Goal: Manage account settings

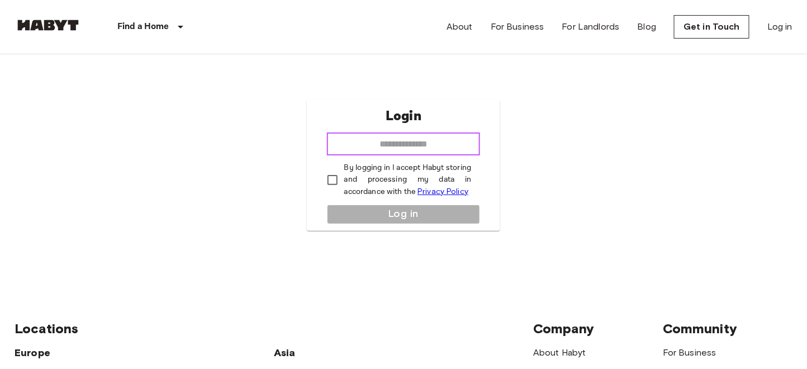
click at [347, 140] on input "email" at bounding box center [404, 144] width 154 height 22
type input "**********"
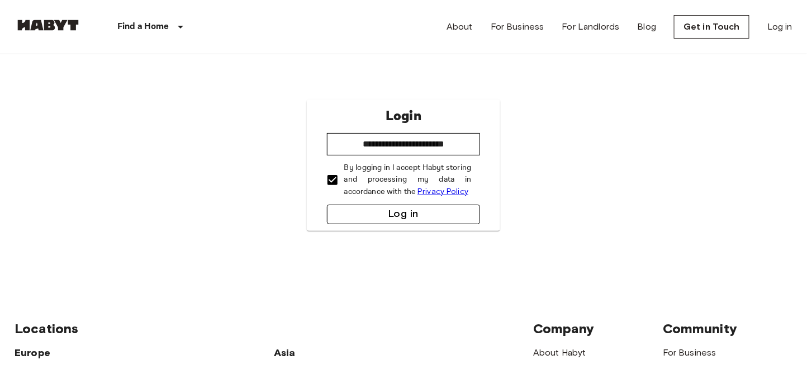
click at [403, 215] on button "Log in" at bounding box center [404, 215] width 154 height 20
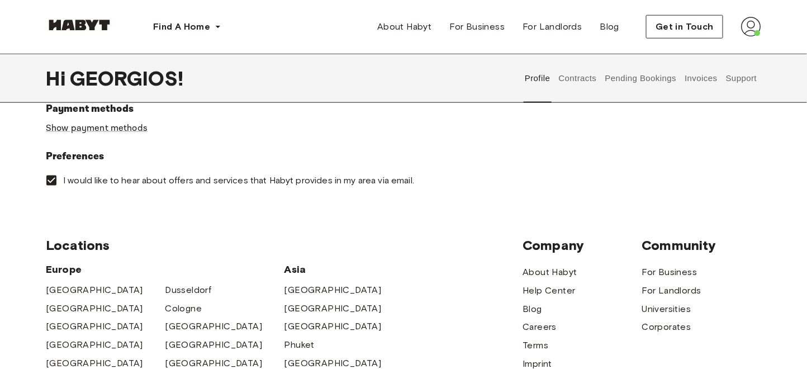
scroll to position [391, 0]
click at [122, 133] on link "Show payment methods" at bounding box center [97, 127] width 102 height 12
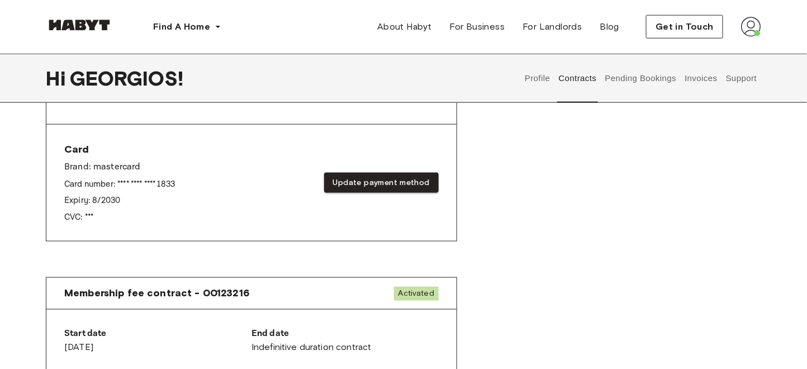
scroll to position [428, 0]
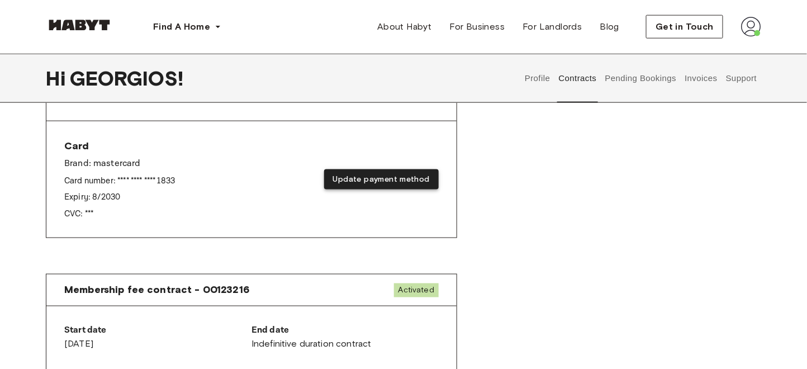
click at [354, 190] on button "Update payment method" at bounding box center [381, 179] width 115 height 21
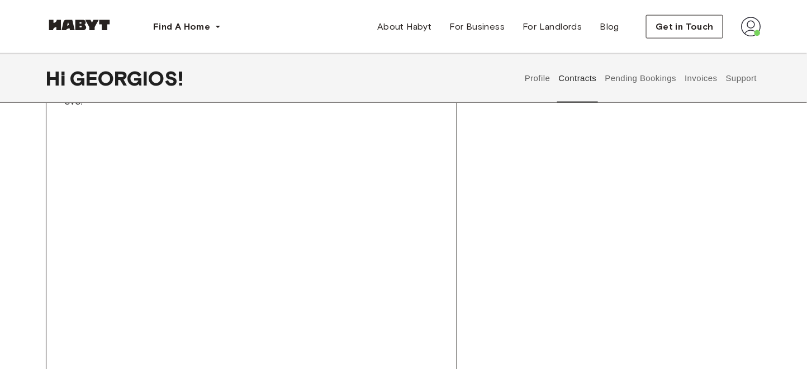
scroll to position [832, 0]
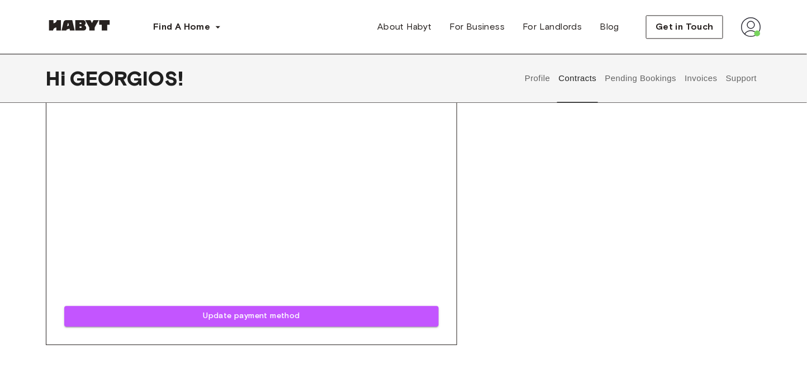
click at [447, 259] on div "Card Brand: mastercard Card number: **** **** **** 1833 Expiry: 8 / 2030 CVC: *…" at bounding box center [251, 31] width 410 height 627
click at [447, 238] on div "Card Brand: mastercard Card number: **** **** **** 1833 Expiry: 8 / 2030 CVC: *…" at bounding box center [251, 31] width 410 height 627
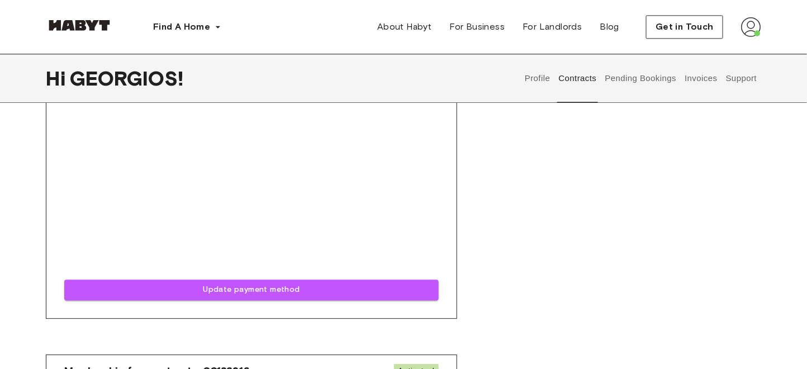
scroll to position [869, 0]
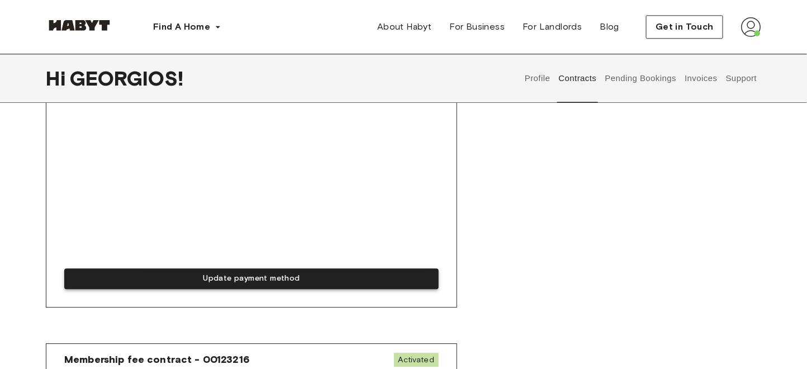
click at [303, 289] on button "Update payment method" at bounding box center [251, 278] width 375 height 21
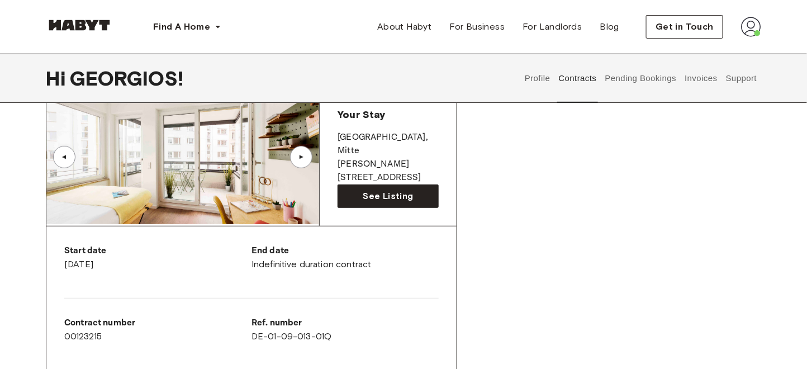
scroll to position [87, 0]
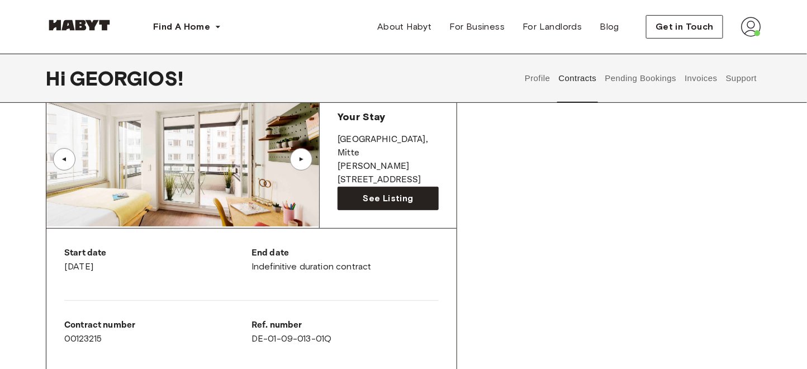
click at [301, 165] on div "▲" at bounding box center [301, 159] width 22 height 22
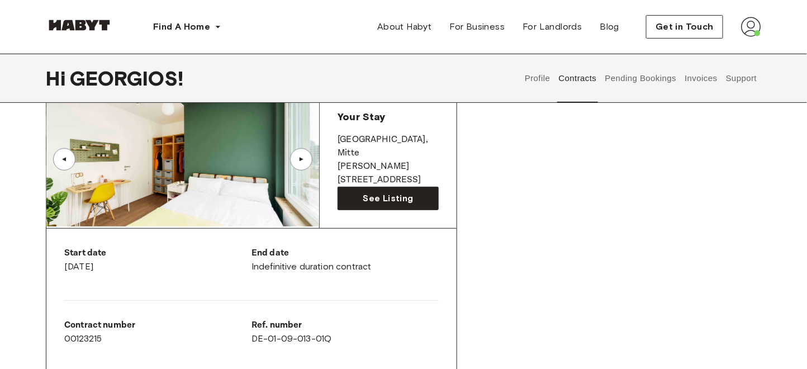
click at [301, 165] on div "▲" at bounding box center [301, 159] width 22 height 22
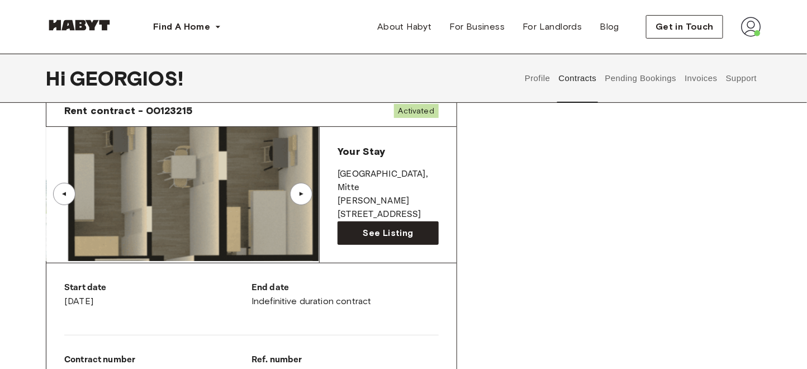
scroll to position [49, 0]
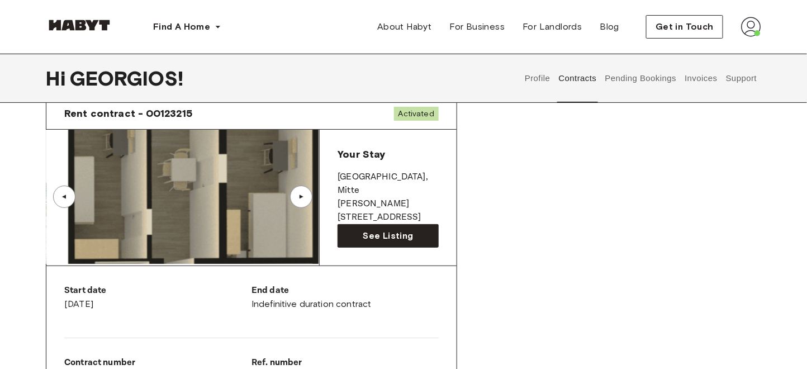
click at [301, 197] on div "▲" at bounding box center [301, 196] width 11 height 7
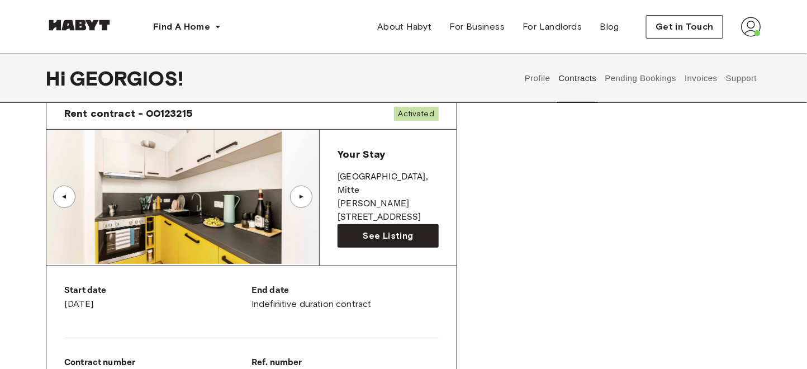
click at [300, 200] on div "▲" at bounding box center [301, 196] width 11 height 7
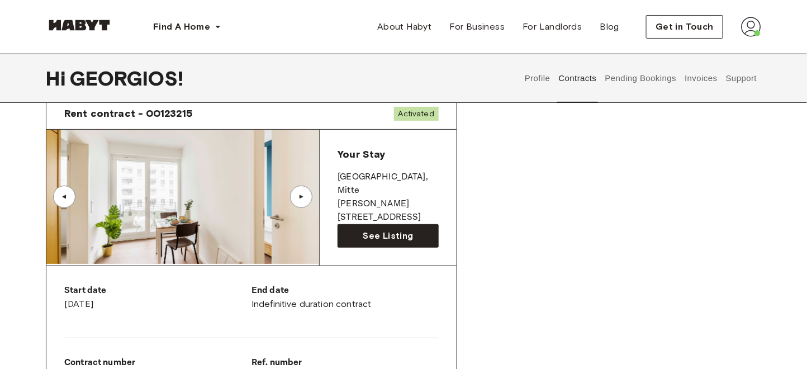
click at [300, 200] on div "▲" at bounding box center [301, 196] width 11 height 7
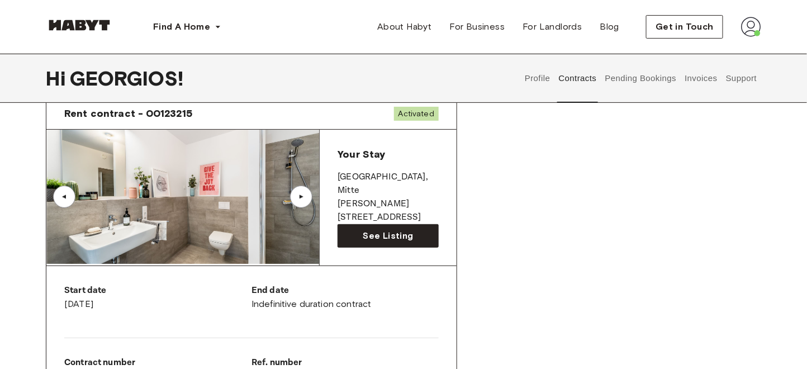
click at [300, 200] on div "▲" at bounding box center [301, 196] width 11 height 7
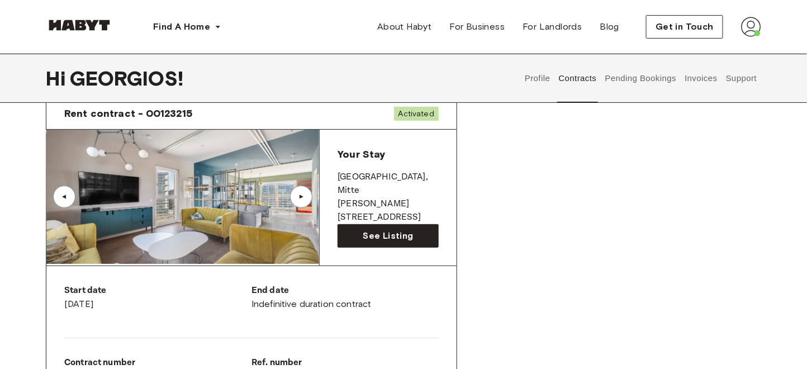
click at [300, 200] on div "▲" at bounding box center [301, 196] width 11 height 7
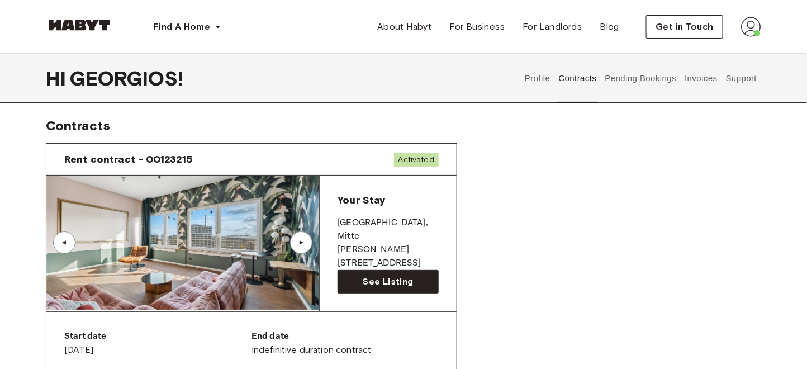
scroll to position [0, 0]
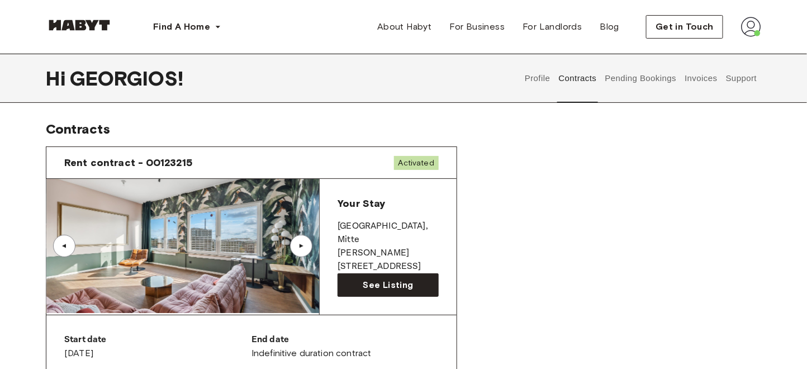
click at [755, 27] on img at bounding box center [751, 27] width 20 height 20
click at [728, 73] on span "Log out" at bounding box center [720, 74] width 34 height 13
